Goal: Find specific page/section: Find specific page/section

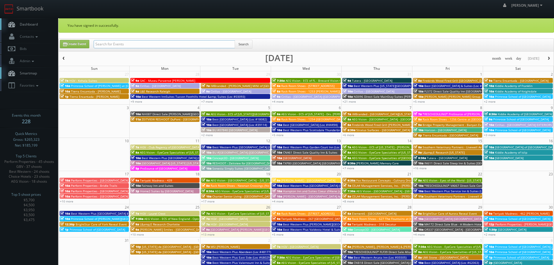
click at [115, 45] on input "text" at bounding box center [164, 44] width 141 height 8
type input "txe81"
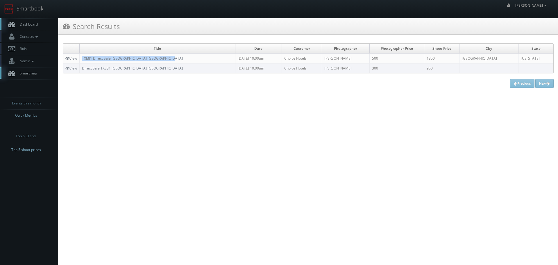
copy link "TXE81 Direct Sale Comfort Inn Wichita Falls North"
drag, startPoint x: 183, startPoint y: 58, endPoint x: 80, endPoint y: 59, distance: 103.2
click at [80, 59] on td "TXE81 Direct Sale Comfort Inn Wichita Falls North" at bounding box center [158, 59] width 156 height 10
click at [33, 8] on link "Smartbook" at bounding box center [24, 9] width 48 height 18
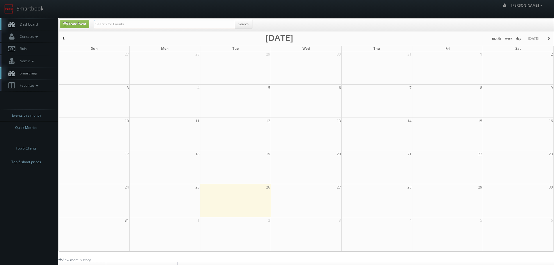
click at [116, 24] on input "text" at bounding box center [164, 24] width 141 height 8
type input "teriyaki"
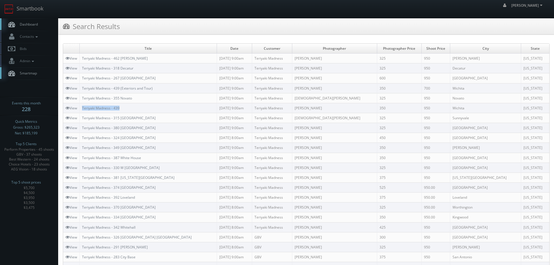
copy link "Teriyaki Madness - 439"
drag, startPoint x: 163, startPoint y: 107, endPoint x: 82, endPoint y: 109, distance: 81.7
click at [82, 109] on td "Teriyaki Madness - 439" at bounding box center [148, 108] width 137 height 10
click at [69, 89] on icon at bounding box center [67, 88] width 4 height 4
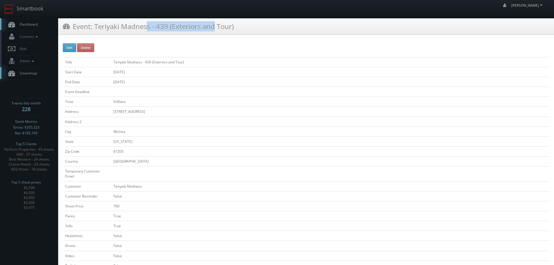
copy h3 "Teriyaki Madness - 439"
drag, startPoint x: 168, startPoint y: 27, endPoint x: 95, endPoint y: 29, distance: 73.0
click at [95, 29] on h3 "Event: Teriyaki Madness - 439 (Exteriors and Tour)" at bounding box center [148, 26] width 171 height 10
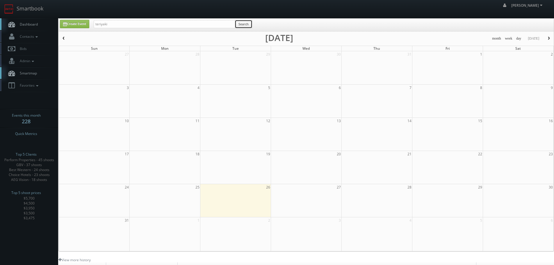
drag, startPoint x: 246, startPoint y: 27, endPoint x: 272, endPoint y: 28, distance: 25.6
click at [246, 26] on button "Search" at bounding box center [244, 24] width 18 height 9
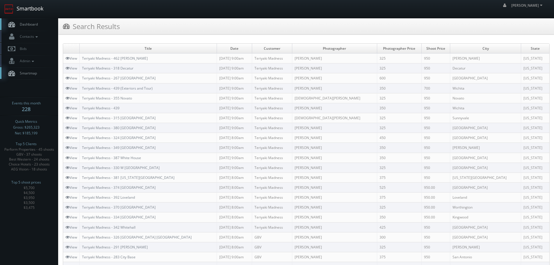
click at [28, 8] on link "Smartbook" at bounding box center [24, 9] width 48 height 18
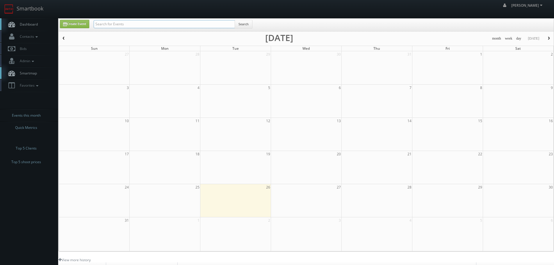
click at [124, 24] on input "text" at bounding box center [164, 24] width 141 height 8
type input "aeg"
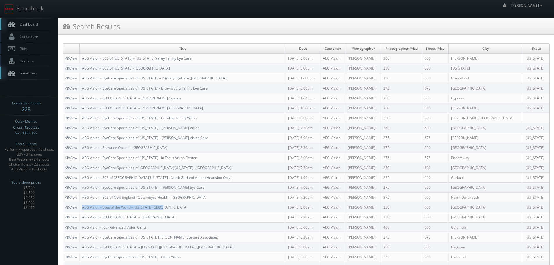
copy link "AEG Vision - Eyes of the World - Washington Park"
drag, startPoint x: 173, startPoint y: 207, endPoint x: 82, endPoint y: 205, distance: 90.7
click at [82, 205] on td "AEG Vision - Eyes of the World - Washington Park" at bounding box center [183, 207] width 206 height 10
copy link "AEG Vision - ICE- Advanced Vision Center"
drag, startPoint x: 161, startPoint y: 225, endPoint x: 83, endPoint y: 225, distance: 77.9
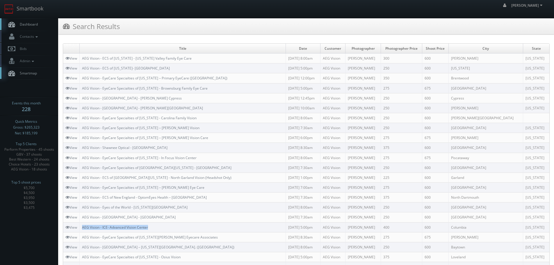
click at [83, 225] on td "AEG Vision - ICE- Advanced Vision Center" at bounding box center [183, 227] width 206 height 10
click at [40, 2] on link "Smartbook" at bounding box center [24, 9] width 48 height 18
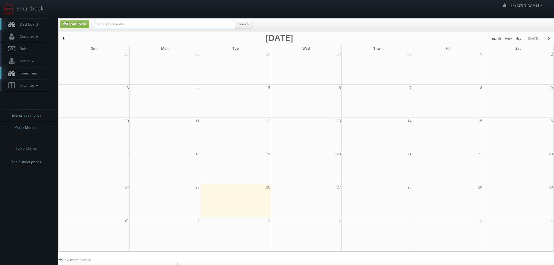
click at [108, 22] on input "text" at bounding box center [164, 24] width 141 height 8
type input "dumas"
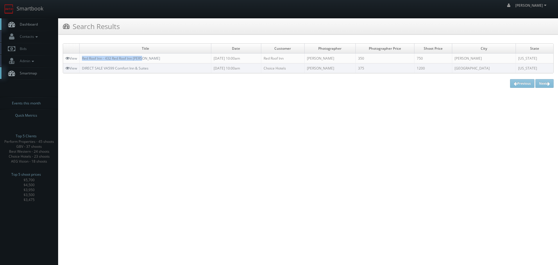
copy link "Red Roof Inn - 432 Red Roof Inn [PERSON_NAME]"
drag, startPoint x: 153, startPoint y: 59, endPoint x: 82, endPoint y: 60, distance: 71.0
click at [82, 60] on td "Red Roof Inn - 432 Red Roof Inn [PERSON_NAME]" at bounding box center [146, 59] width 132 height 10
click at [25, 8] on link "Smartbook" at bounding box center [24, 9] width 48 height 18
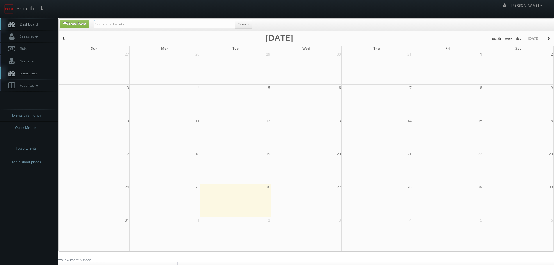
click at [123, 22] on input "text" at bounding box center [164, 24] width 141 height 8
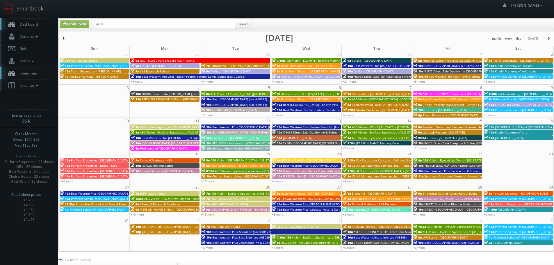
type input "klyde"
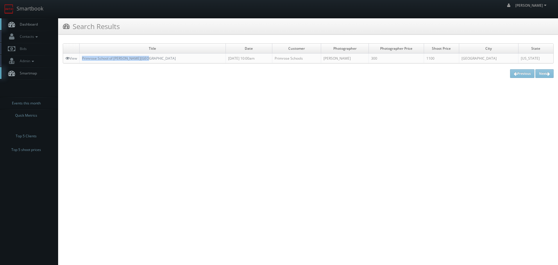
copy link "Primrose School of [PERSON_NAME][GEOGRAPHIC_DATA]"
drag, startPoint x: 152, startPoint y: 60, endPoint x: 80, endPoint y: 58, distance: 72.1
click at [80, 58] on td "Primrose School of [PERSON_NAME][GEOGRAPHIC_DATA]" at bounding box center [153, 59] width 146 height 10
click at [42, 9] on link "Smartbook" at bounding box center [24, 9] width 48 height 18
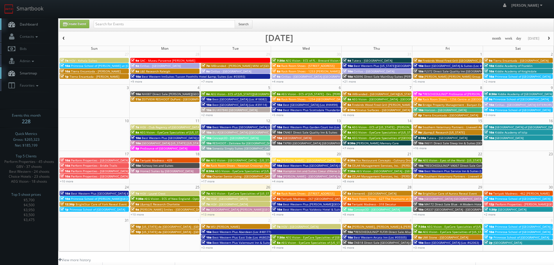
click at [144, 28] on div "Search" at bounding box center [173, 25] width 159 height 11
click at [144, 26] on input "text" at bounding box center [164, 24] width 141 height 8
click at [141, 24] on input "text" at bounding box center [164, 24] width 141 height 8
type input "frisco west"
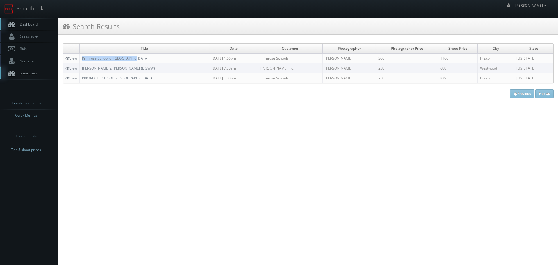
copy link "Primrose School of [GEOGRAPHIC_DATA]"
drag, startPoint x: 151, startPoint y: 62, endPoint x: 82, endPoint y: 59, distance: 68.7
click at [82, 59] on td "Primrose School of [GEOGRAPHIC_DATA]" at bounding box center [145, 59] width 130 height 10
click at [29, 9] on link "Smartbook" at bounding box center [24, 9] width 48 height 18
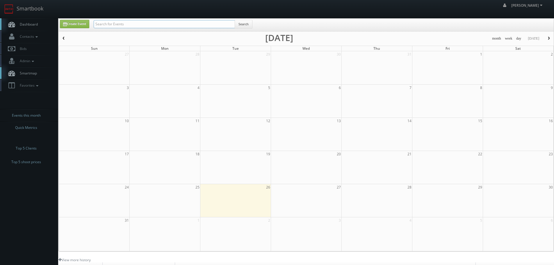
click at [139, 25] on input "text" at bounding box center [164, 24] width 141 height 8
type input "43150"
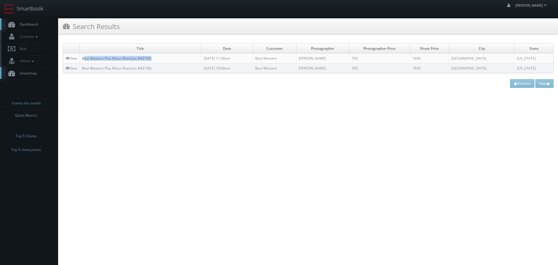
copy link "est Western Plus Music Row (Loc #43150)"
copy link "Best Western Plus Music Row (Loc #43150)"
drag, startPoint x: 177, startPoint y: 58, endPoint x: 83, endPoint y: 57, distance: 93.9
click at [83, 57] on td "Best Western Plus Music Row (Loc #43150)" at bounding box center [141, 59] width 122 height 10
click at [72, 57] on link "View" at bounding box center [71, 58] width 12 height 5
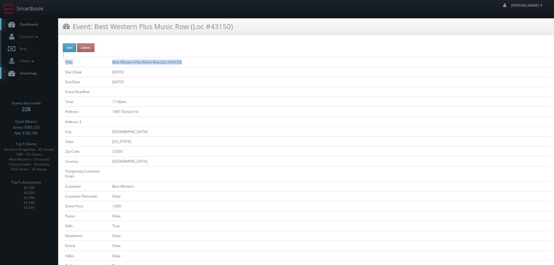
copy div "Title Best Western Plus Music Row (Loc #43150)"
drag, startPoint x: 197, startPoint y: 60, endPoint x: 110, endPoint y: 55, distance: 86.8
click at [108, 60] on td "Title" at bounding box center [86, 62] width 47 height 10
drag, startPoint x: 110, startPoint y: 61, endPoint x: 187, endPoint y: 61, distance: 77.1
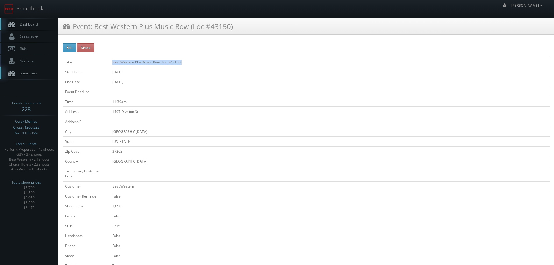
click at [187, 61] on td "Best Western Plus Music Row (Loc #43150)" at bounding box center [330, 62] width 440 height 10
copy td "Best Western Plus Music Row (Loc #43150)"
click at [32, 8] on link "Smartbook" at bounding box center [24, 9] width 48 height 18
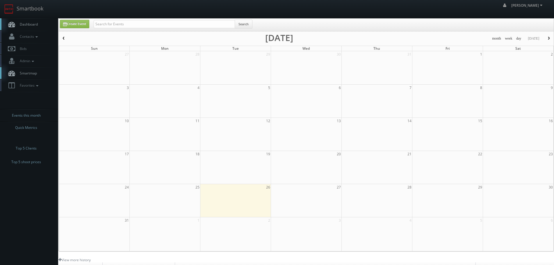
click at [129, 24] on input "text" at bounding box center [164, 24] width 141 height 8
type input "goodyear"
